Goal: Task Accomplishment & Management: Complete application form

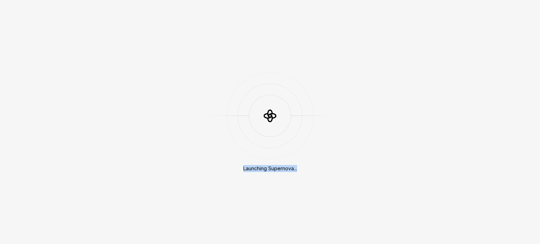
drag, startPoint x: 297, startPoint y: 170, endPoint x: 237, endPoint y: 166, distance: 59.9
click at [237, 166] on div "Launching Supernova..." at bounding box center [269, 122] width 87 height 100
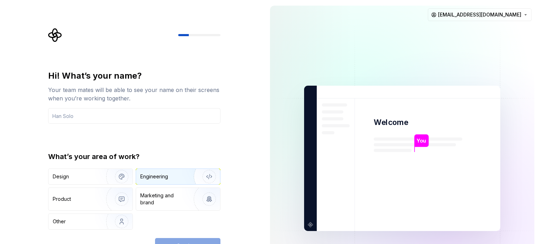
click at [153, 181] on div "Engineering" at bounding box center [178, 176] width 84 height 15
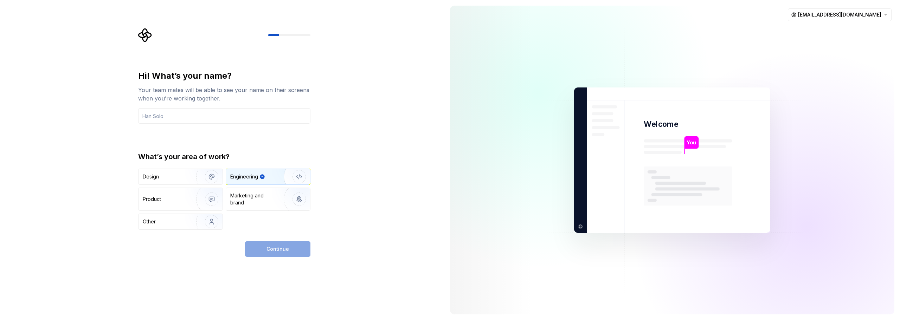
click at [259, 244] on div "Continue" at bounding box center [277, 248] width 65 height 15
click at [178, 194] on div "Product" at bounding box center [180, 199] width 84 height 22
click at [269, 179] on div "Engineering" at bounding box center [258, 176] width 56 height 7
click at [157, 121] on input "text" at bounding box center [224, 115] width 172 height 15
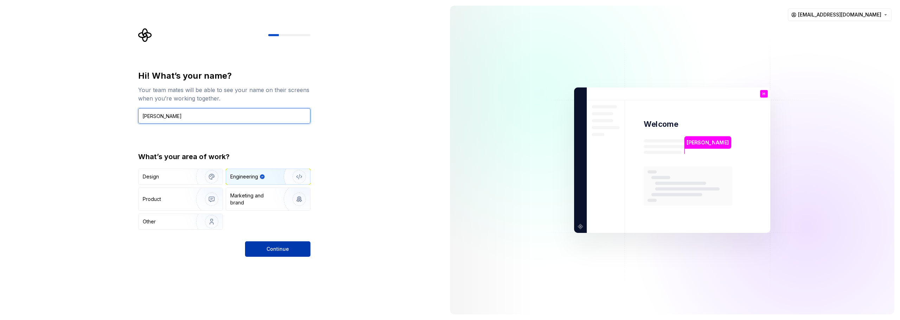
type input "Hasan"
click at [280, 243] on button "Continue" at bounding box center [277, 248] width 65 height 15
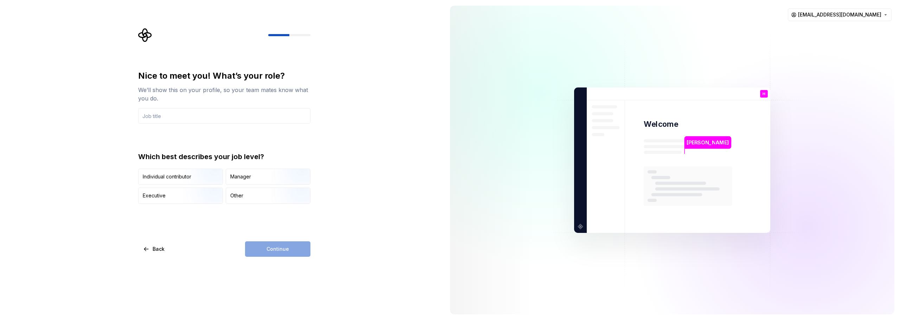
click at [146, 34] on icon "Supernova Logo" at bounding box center [144, 34] width 13 height 13
click at [279, 244] on div "Continue" at bounding box center [277, 248] width 65 height 15
click at [167, 175] on div "Individual contributor" at bounding box center [167, 176] width 49 height 7
drag, startPoint x: 276, startPoint y: 254, endPoint x: 263, endPoint y: 225, distance: 32.6
click at [275, 244] on div "Continue" at bounding box center [277, 248] width 65 height 15
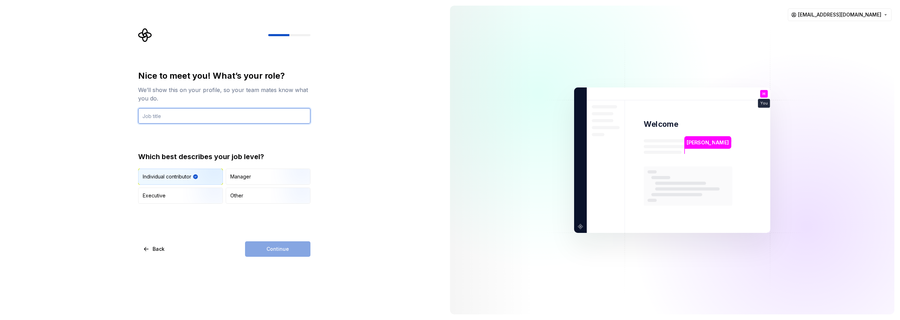
click at [167, 116] on input "text" at bounding box center [224, 115] width 172 height 15
type input "AI Engineer"
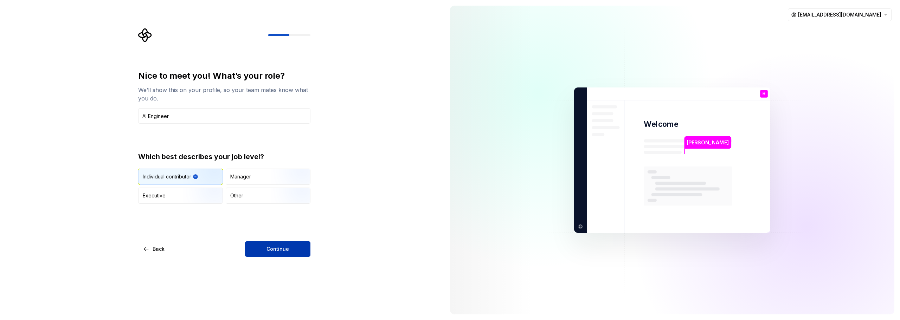
click at [267, 244] on button "Continue" at bounding box center [277, 248] width 65 height 15
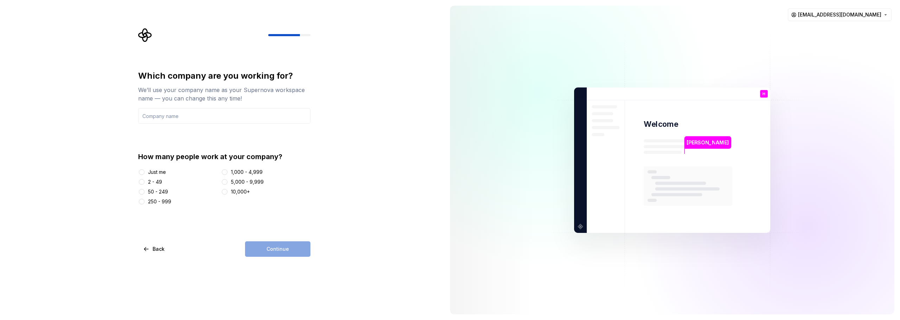
click at [153, 172] on div "Just me" at bounding box center [157, 172] width 18 height 7
click at [144, 172] on button "Just me" at bounding box center [142, 172] width 6 height 6
click at [285, 244] on div "Continue" at bounding box center [277, 248] width 65 height 15
click at [240, 172] on div "1,000 - 4,999" at bounding box center [247, 172] width 32 height 7
click at [227, 172] on button "1,000 - 4,999" at bounding box center [225, 172] width 6 height 6
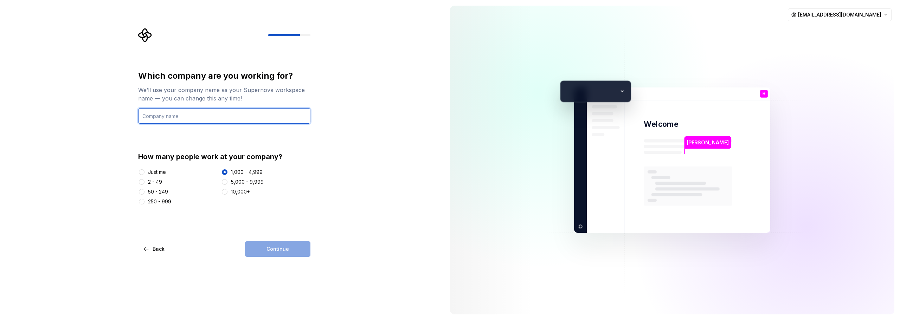
click at [187, 114] on input "text" at bounding box center [224, 115] width 172 height 15
type input "FE"
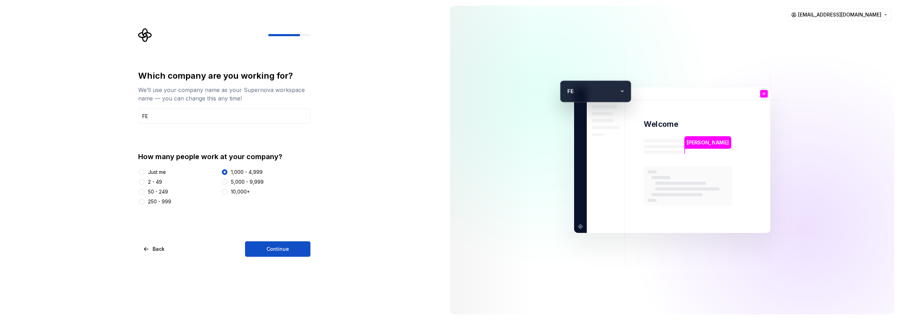
click at [151, 183] on div "2 - 49" at bounding box center [155, 182] width 14 height 7
click at [144, 183] on button "2 - 49" at bounding box center [142, 182] width 6 height 6
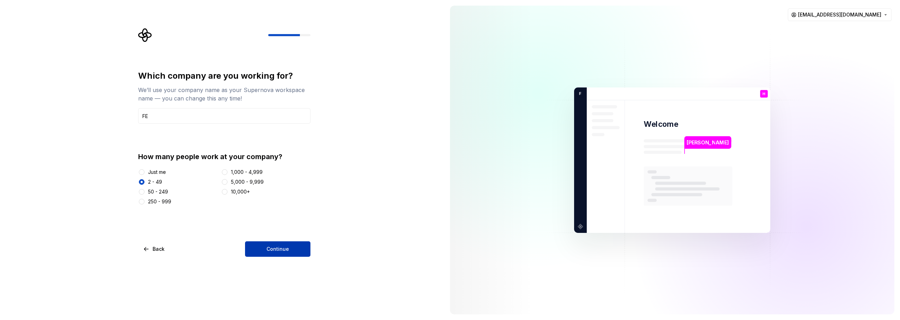
click at [276, 244] on span "Continue" at bounding box center [277, 249] width 22 height 7
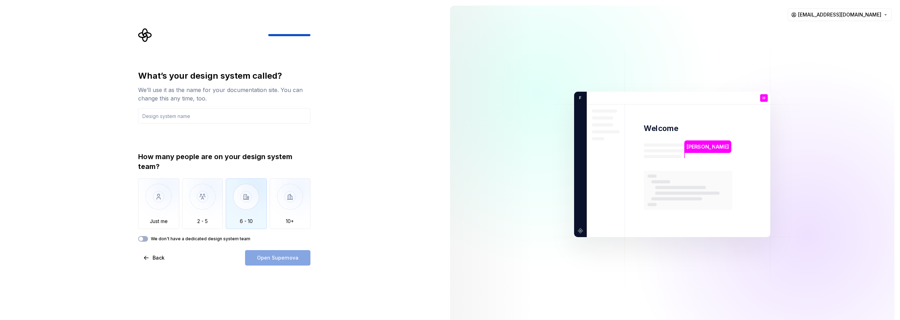
click at [242, 221] on img "button" at bounding box center [246, 202] width 41 height 47
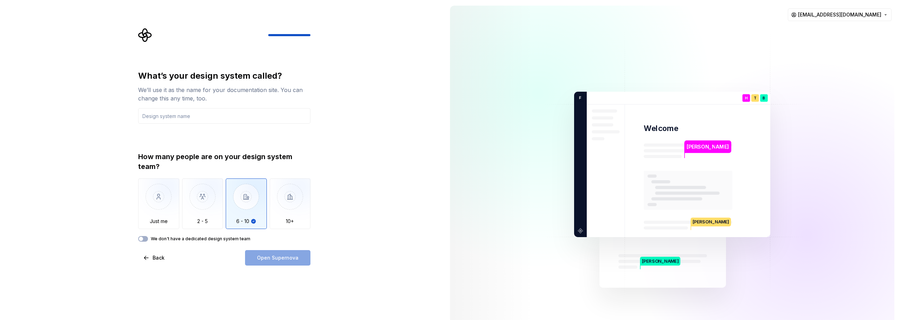
drag, startPoint x: 273, startPoint y: 262, endPoint x: 232, endPoint y: 244, distance: 44.1
click at [272, 244] on div "Open Supernova" at bounding box center [277, 257] width 65 height 15
click at [142, 240] on span "button" at bounding box center [141, 239] width 4 height 4
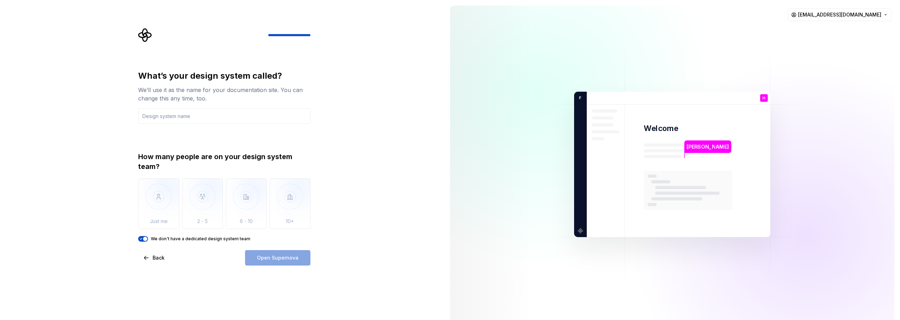
click at [288, 244] on div "Open Supernova" at bounding box center [277, 257] width 65 height 15
click at [164, 238] on label "We don't have a dedicated design system team" at bounding box center [200, 239] width 99 height 6
click at [148, 238] on button "We don't have a dedicated design system team" at bounding box center [143, 239] width 10 height 6
click at [147, 236] on div "We don't have a dedicated design system team" at bounding box center [224, 239] width 172 height 6
click at [147, 239] on button "We don't have a dedicated design system team" at bounding box center [143, 239] width 10 height 6
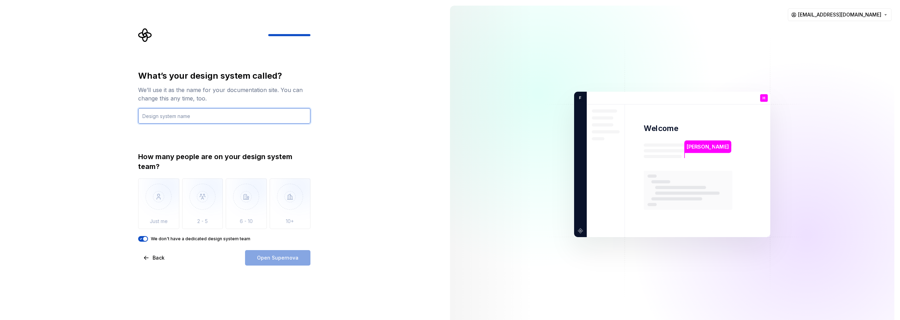
click at [175, 118] on input "text" at bounding box center [224, 115] width 172 height 15
type input "AI team"
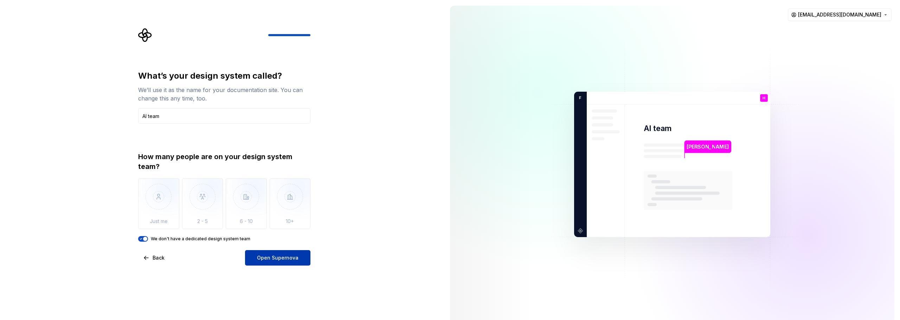
click at [285, 244] on span "Open Supernova" at bounding box center [277, 257] width 41 height 7
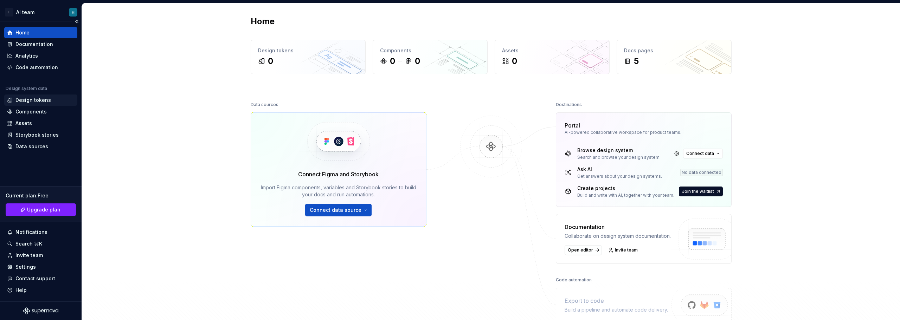
click at [22, 97] on div "Design tokens" at bounding box center [33, 100] width 36 height 7
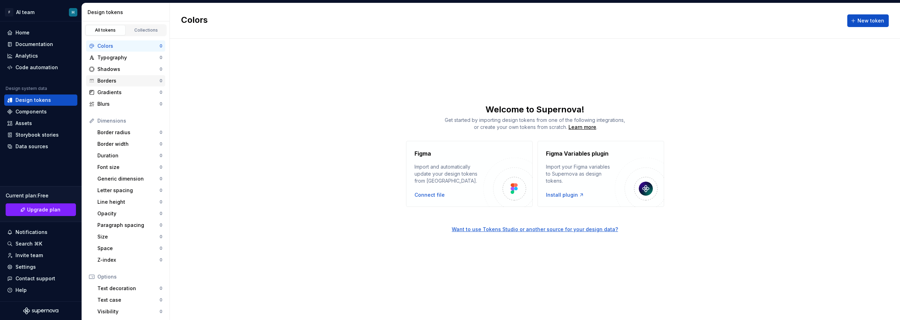
click at [119, 86] on div "Borders 0" at bounding box center [125, 80] width 79 height 11
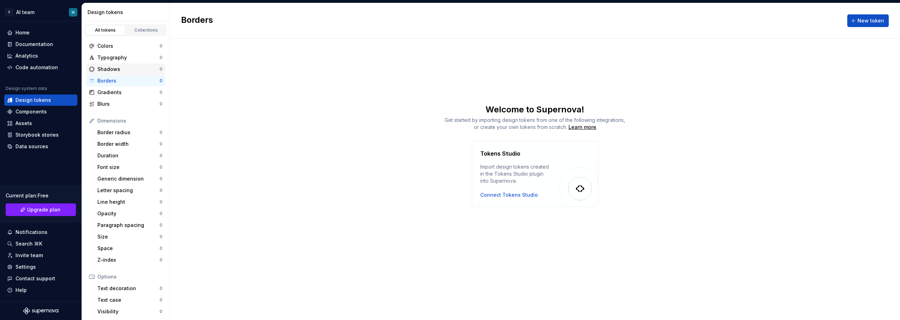
click at [120, 66] on div "Shadows" at bounding box center [128, 69] width 62 height 7
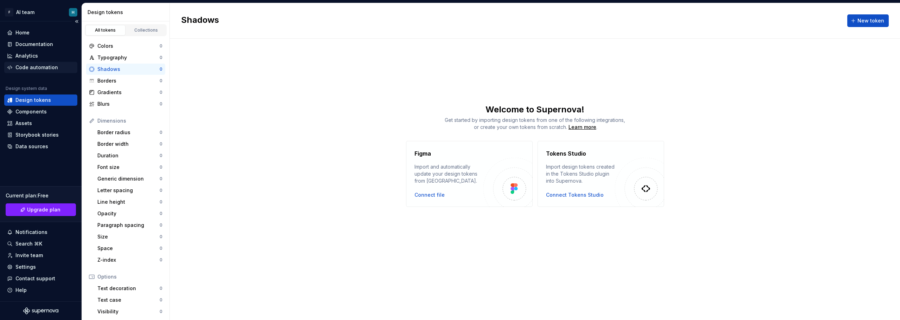
click at [53, 67] on div "Code automation" at bounding box center [36, 67] width 43 height 7
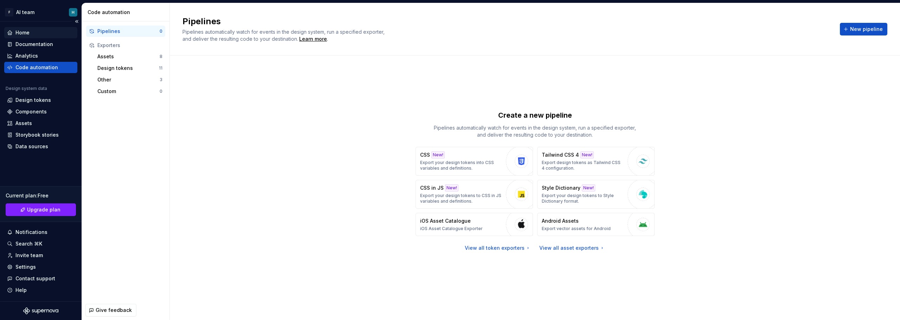
click at [49, 30] on div "Home" at bounding box center [40, 32] width 67 height 7
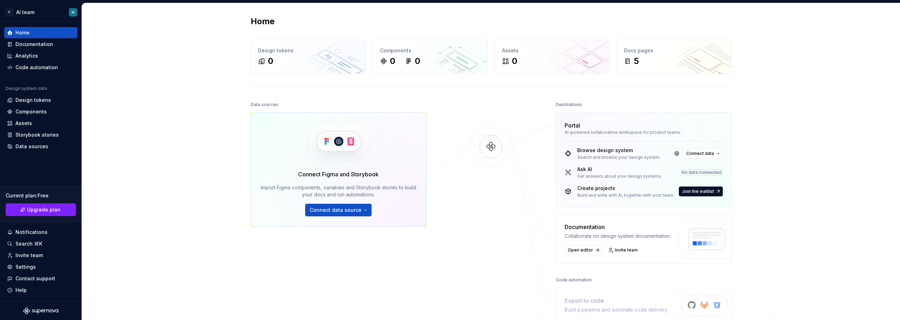
drag, startPoint x: 428, startPoint y: 79, endPoint x: 432, endPoint y: 78, distance: 3.9
